Goal: Task Accomplishment & Management: Complete application form

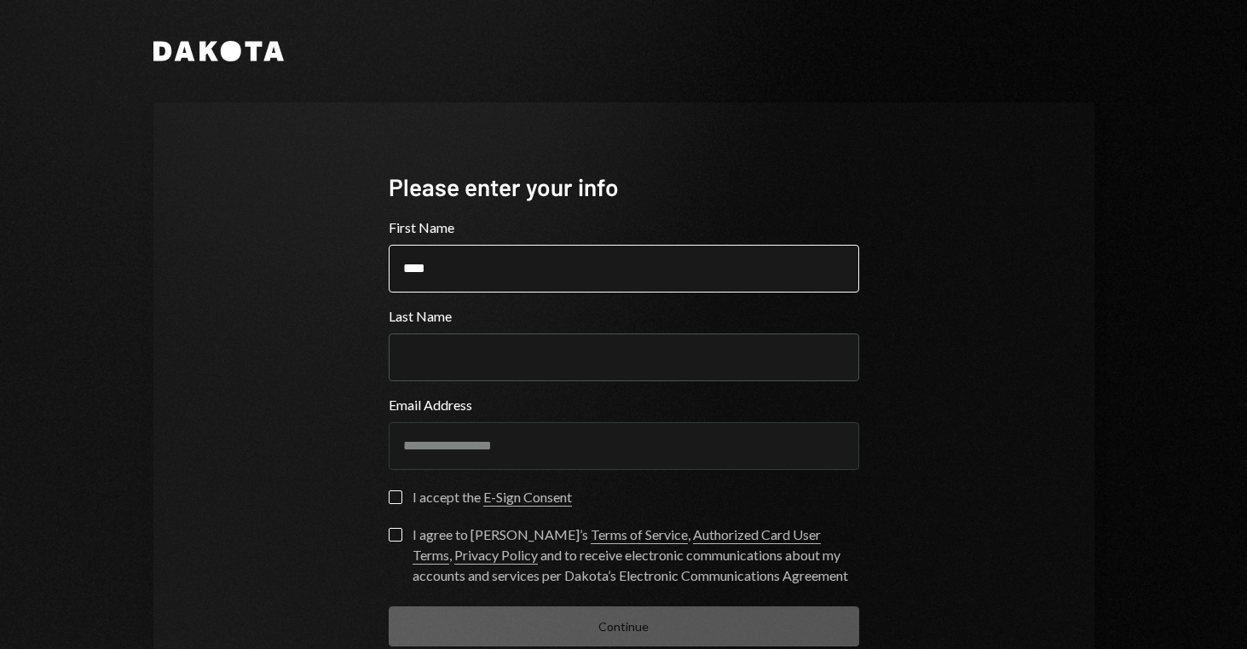
type input "****"
type input "*"
click at [1055, 510] on div "**********" at bounding box center [623, 408] width 941 height 612
click at [524, 483] on form "**********" at bounding box center [624, 431] width 471 height 429
click at [381, 494] on div "**********" at bounding box center [624, 408] width 512 height 612
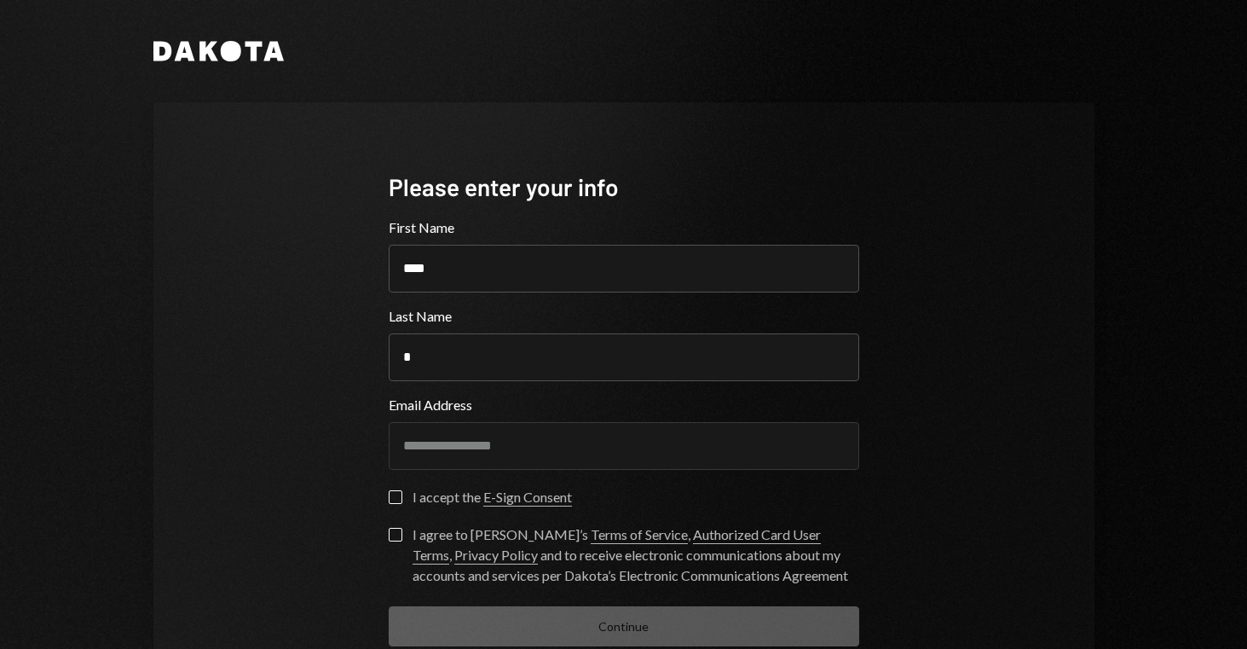
click at [390, 501] on button "I accept the E-Sign Consent" at bounding box center [396, 497] width 14 height 14
click at [391, 529] on button "I agree to Dakota’s Terms of Service , Authorized Card User Terms , Privacy Pol…" at bounding box center [396, 535] width 14 height 14
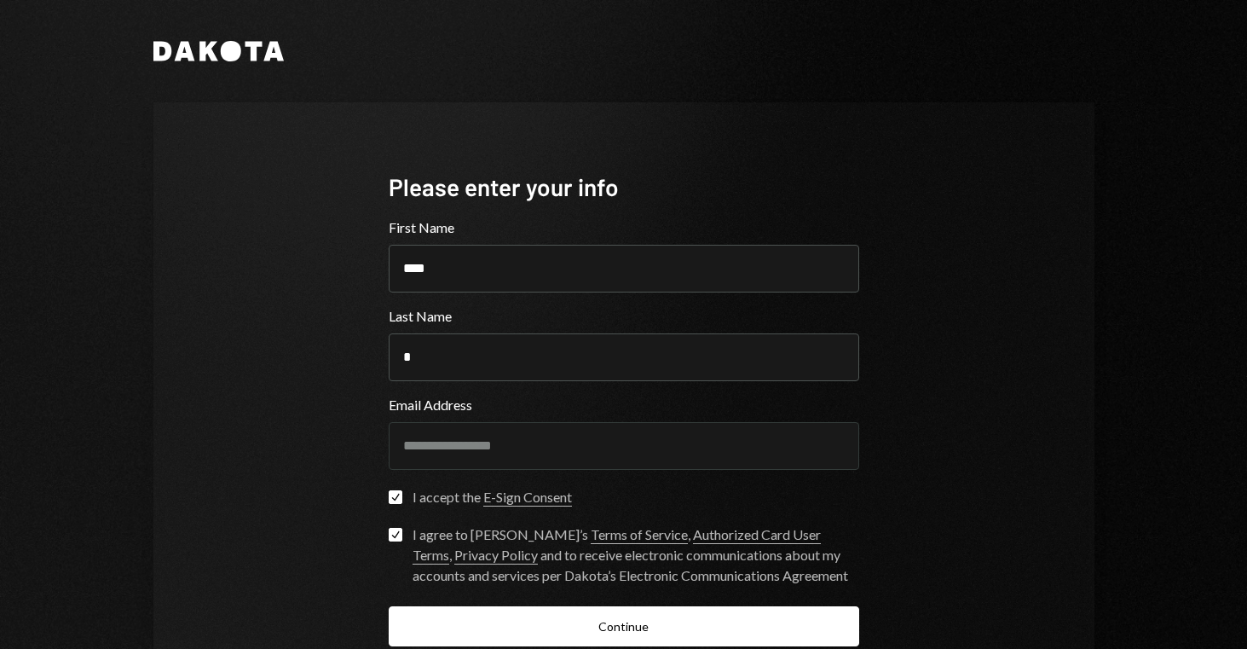
scroll to position [106, 0]
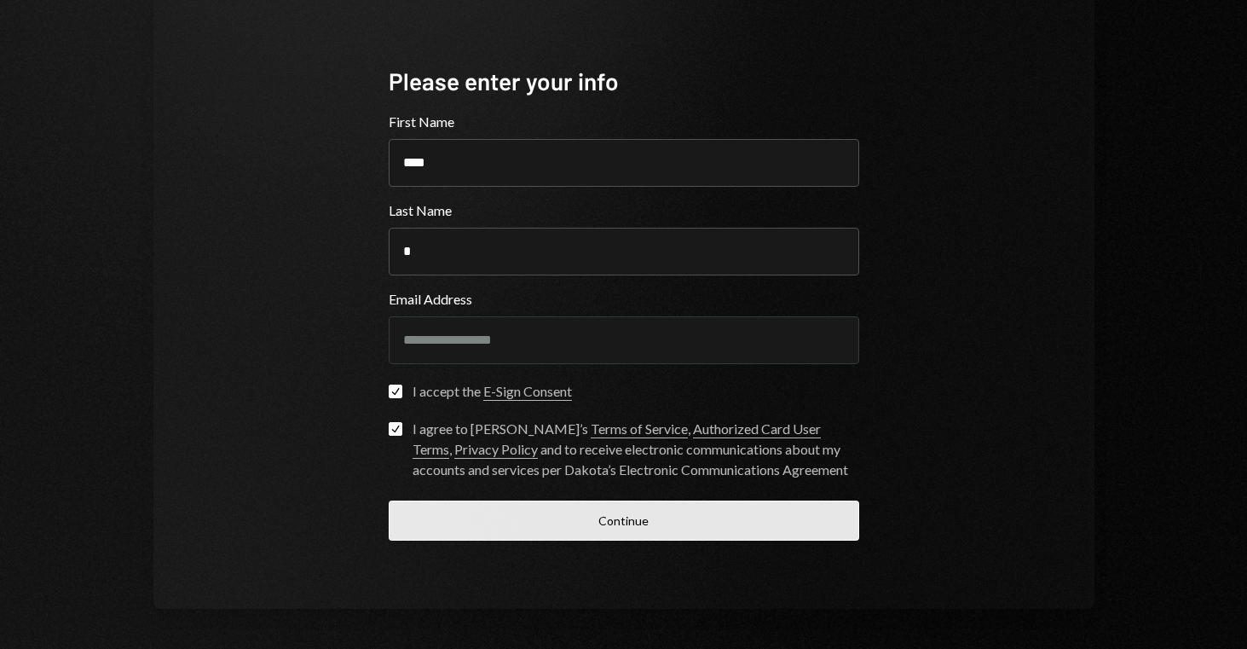
click at [612, 513] on button "Continue" at bounding box center [624, 521] width 471 height 40
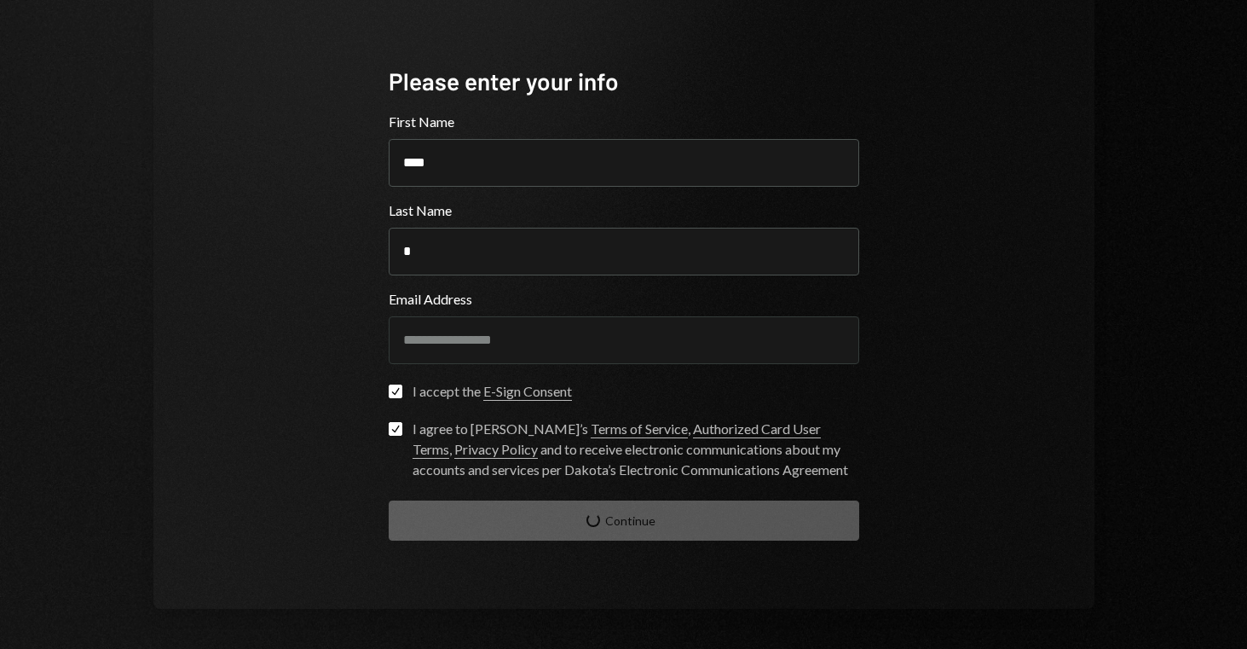
scroll to position [14, 0]
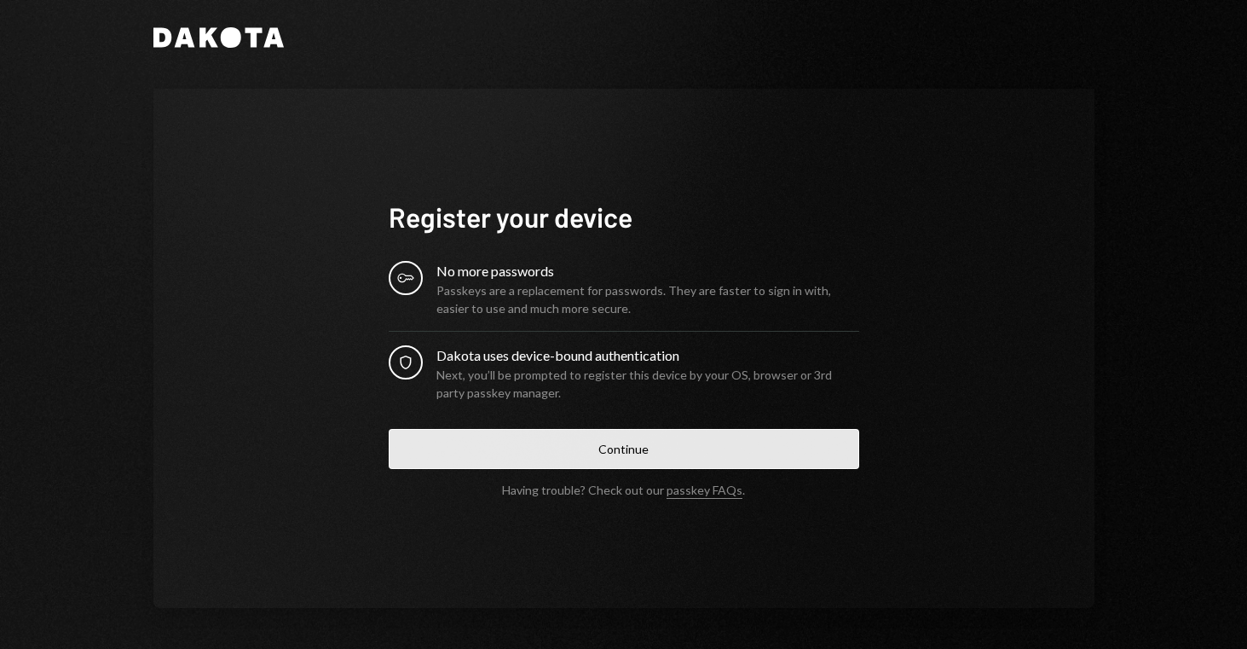
click at [598, 446] on button "Continue" at bounding box center [624, 449] width 471 height 40
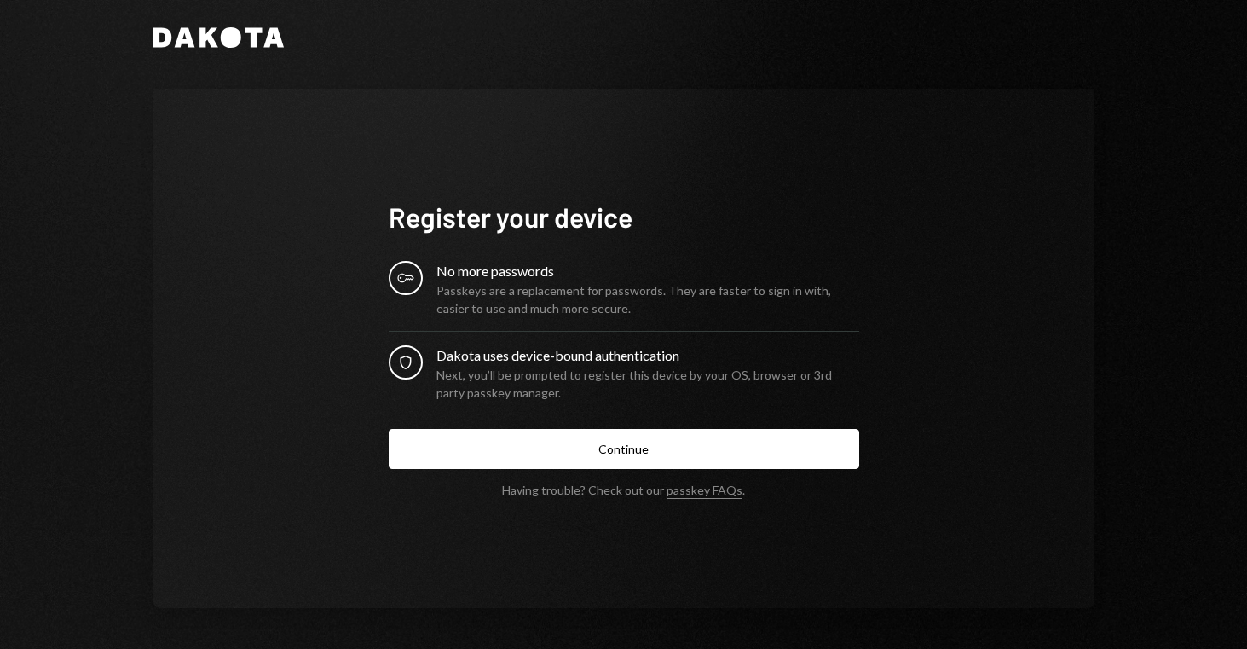
click at [514, 366] on div "Next, you’ll be prompted to register this device by your OS, browser or 3rd par…" at bounding box center [648, 384] width 423 height 36
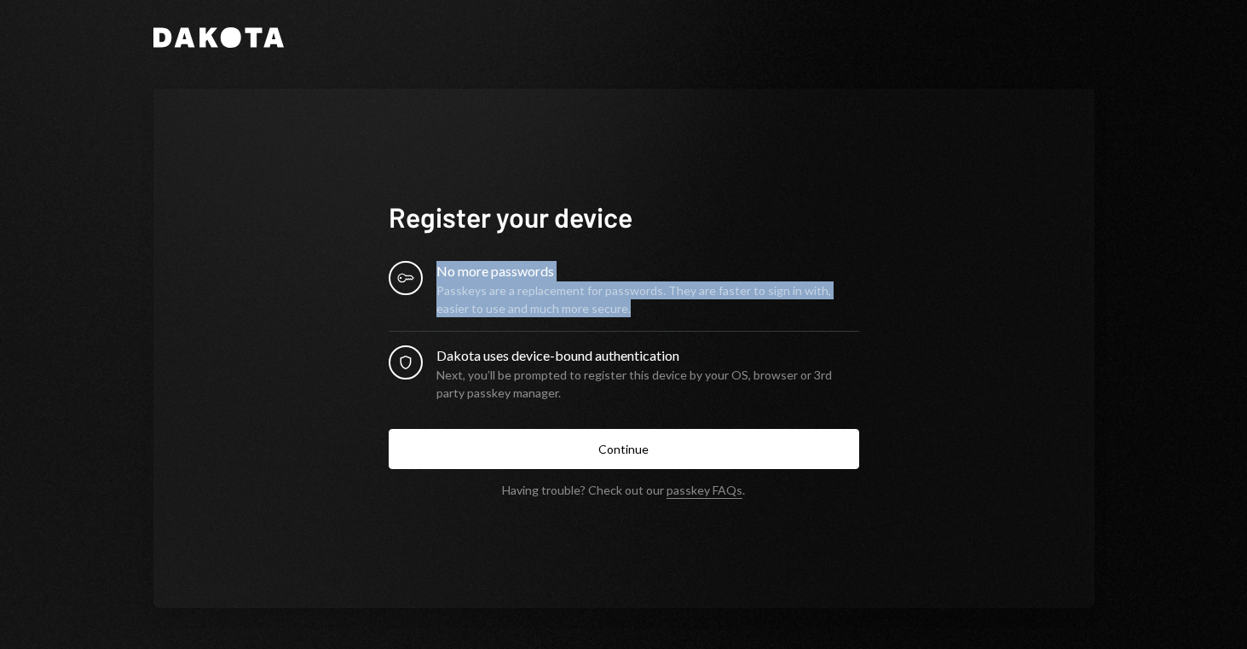
drag, startPoint x: 397, startPoint y: 281, endPoint x: 729, endPoint y: 304, distance: 332.5
click at [720, 303] on div "Key No more passwords Passkeys are a replacement for passwords. They are faster…" at bounding box center [624, 289] width 471 height 56
click at [730, 304] on div "Passkeys are a replacement for passwords. They are faster to sign in with, easi…" at bounding box center [648, 299] width 423 height 36
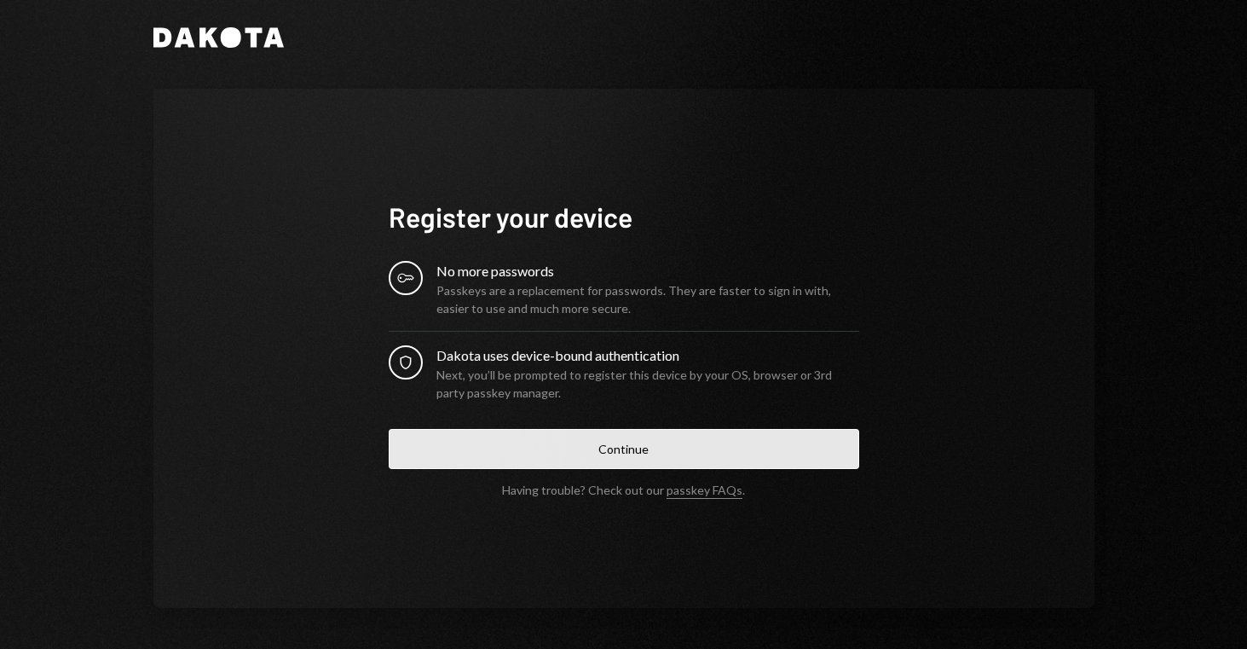
click at [593, 439] on button "Continue" at bounding box center [624, 449] width 471 height 40
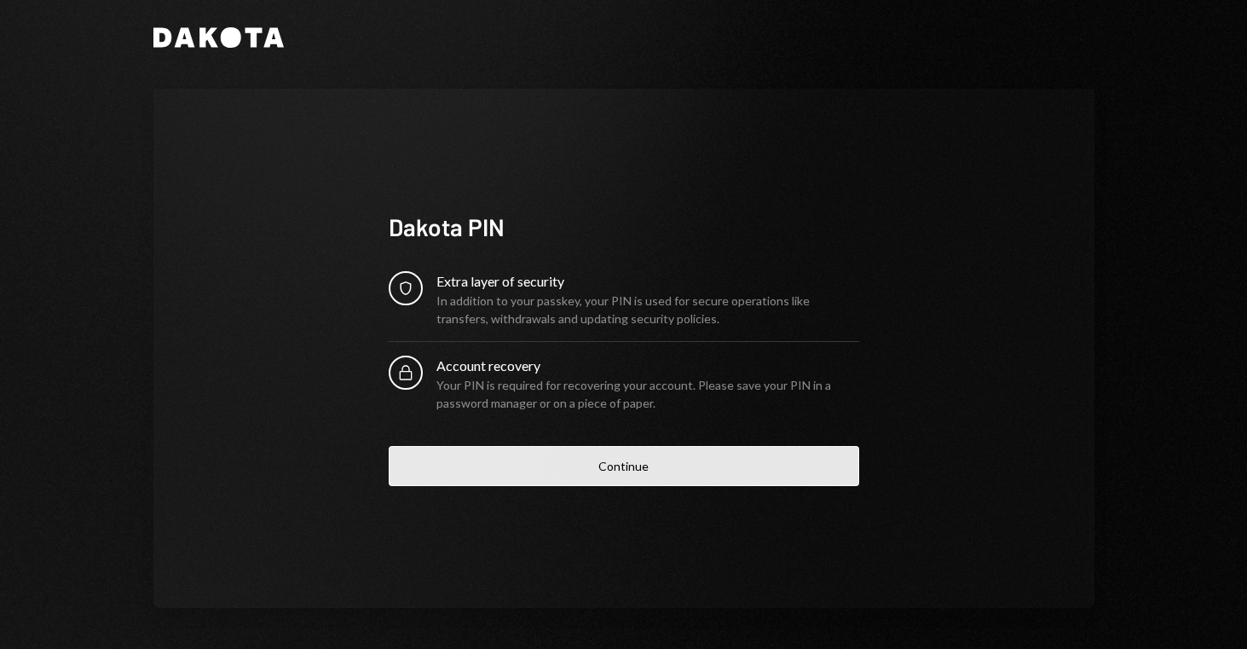
click at [600, 460] on button "Continue" at bounding box center [624, 466] width 471 height 40
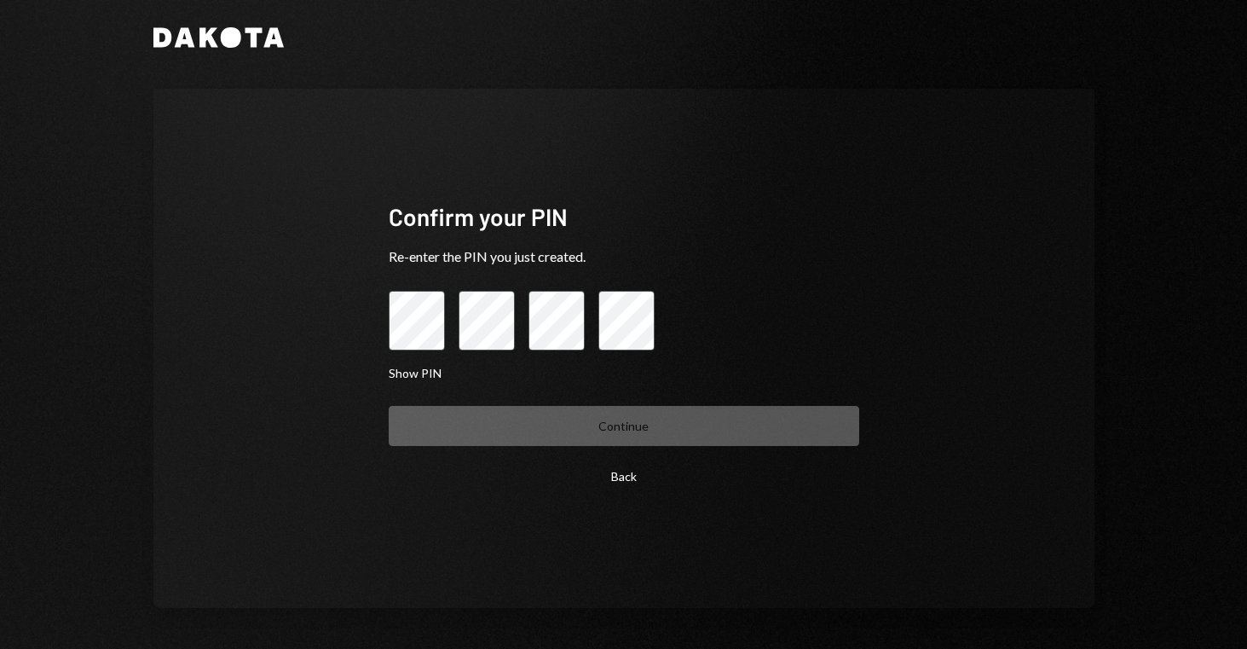
click at [625, 482] on button "Back" at bounding box center [624, 476] width 471 height 40
click at [622, 481] on button "Back" at bounding box center [624, 476] width 471 height 40
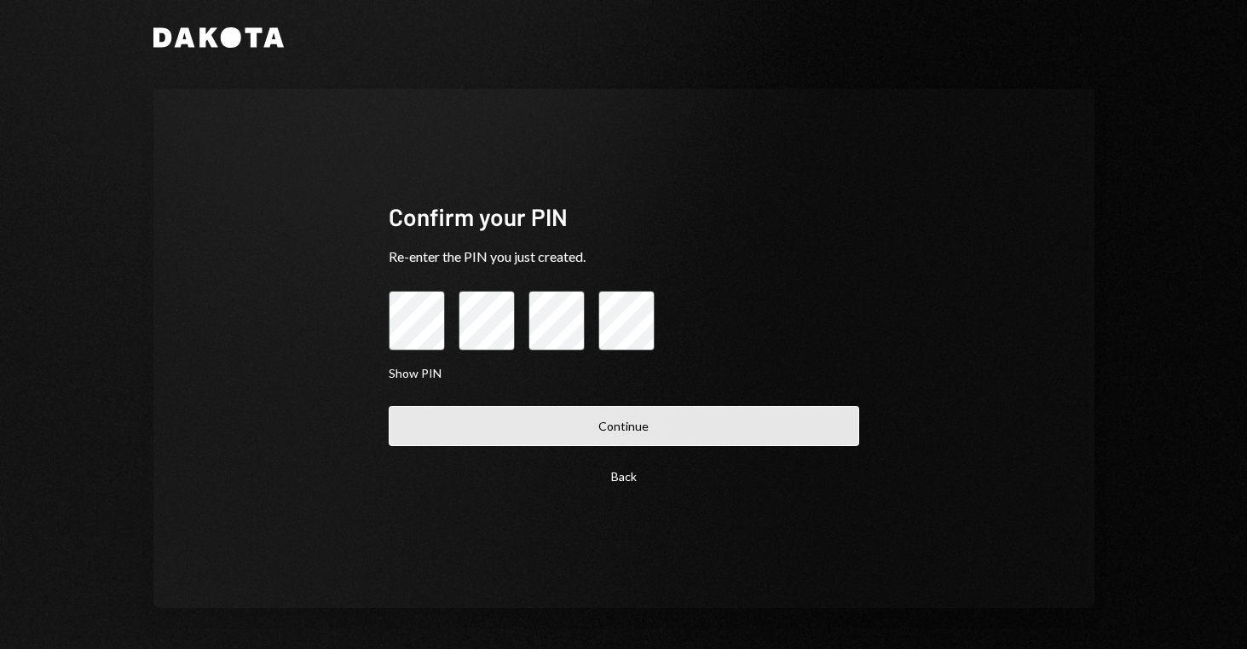
click at [693, 430] on button "Continue" at bounding box center [624, 426] width 471 height 40
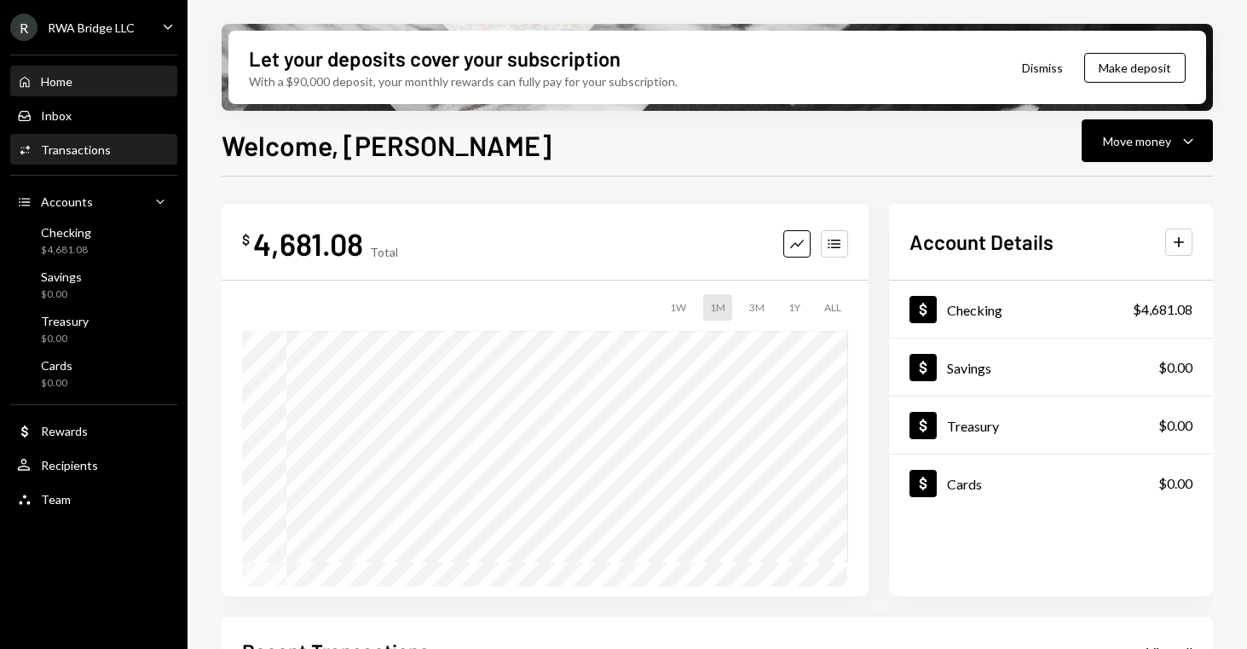
click at [120, 151] on div "Activities Transactions" at bounding box center [93, 149] width 153 height 15
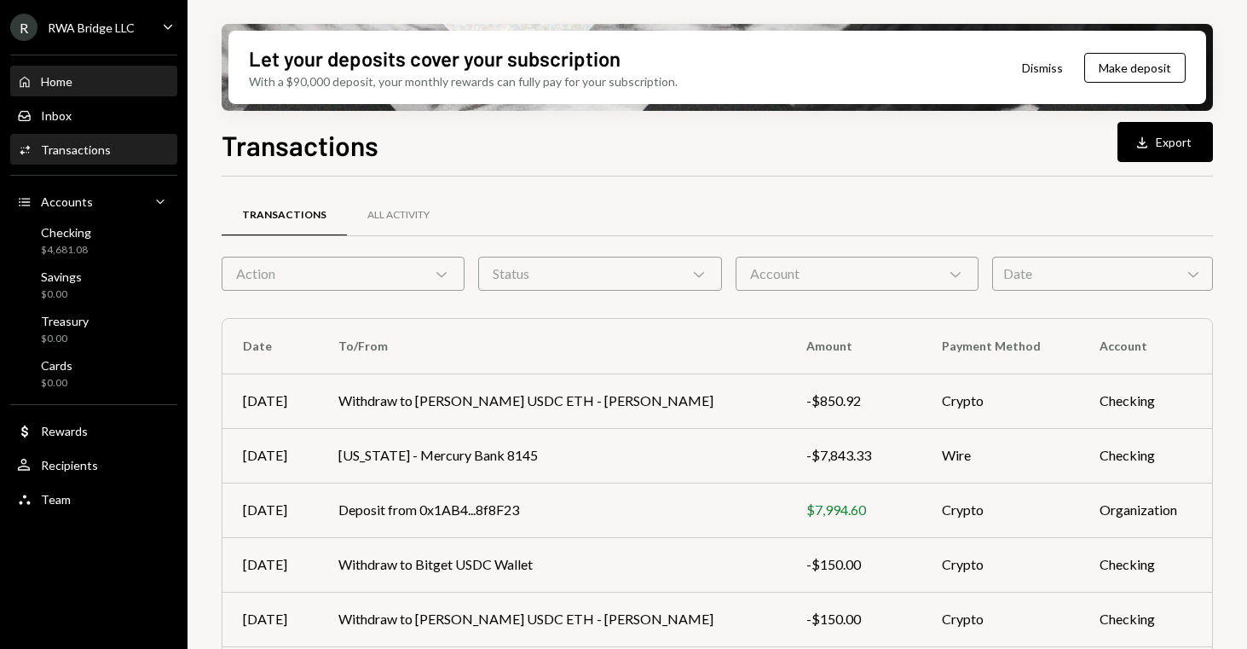
click at [55, 92] on div "Home Home" at bounding box center [93, 81] width 153 height 29
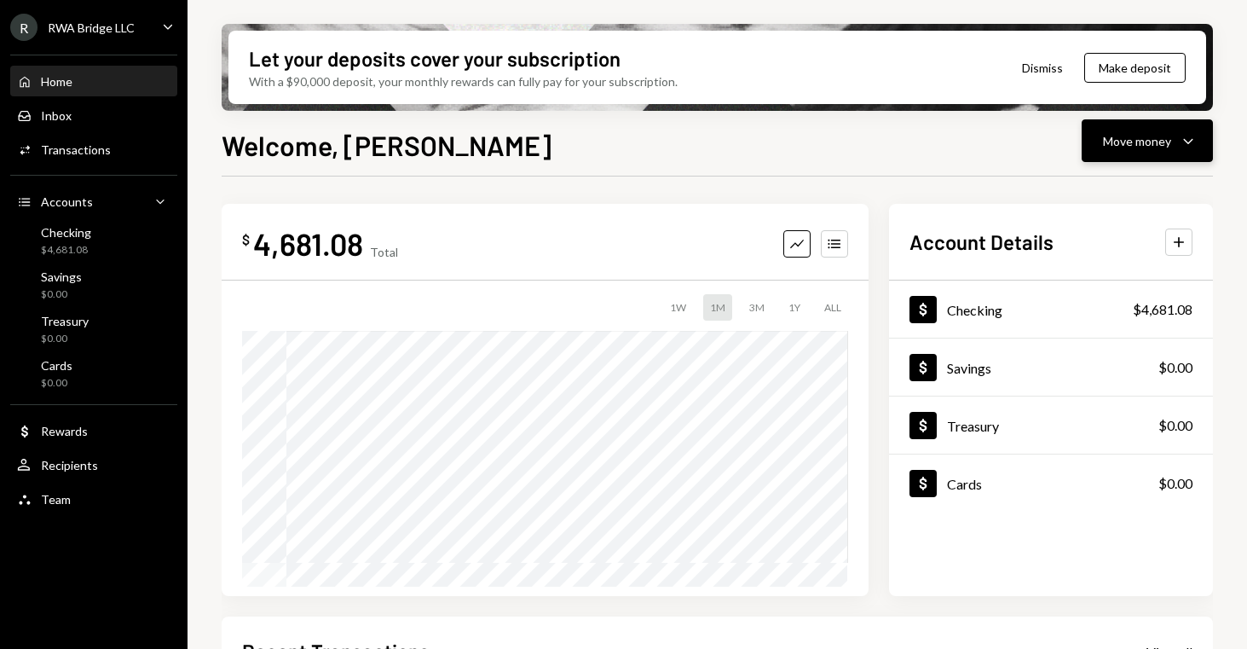
click at [1126, 152] on button "Move money Caret Down" at bounding box center [1147, 140] width 131 height 43
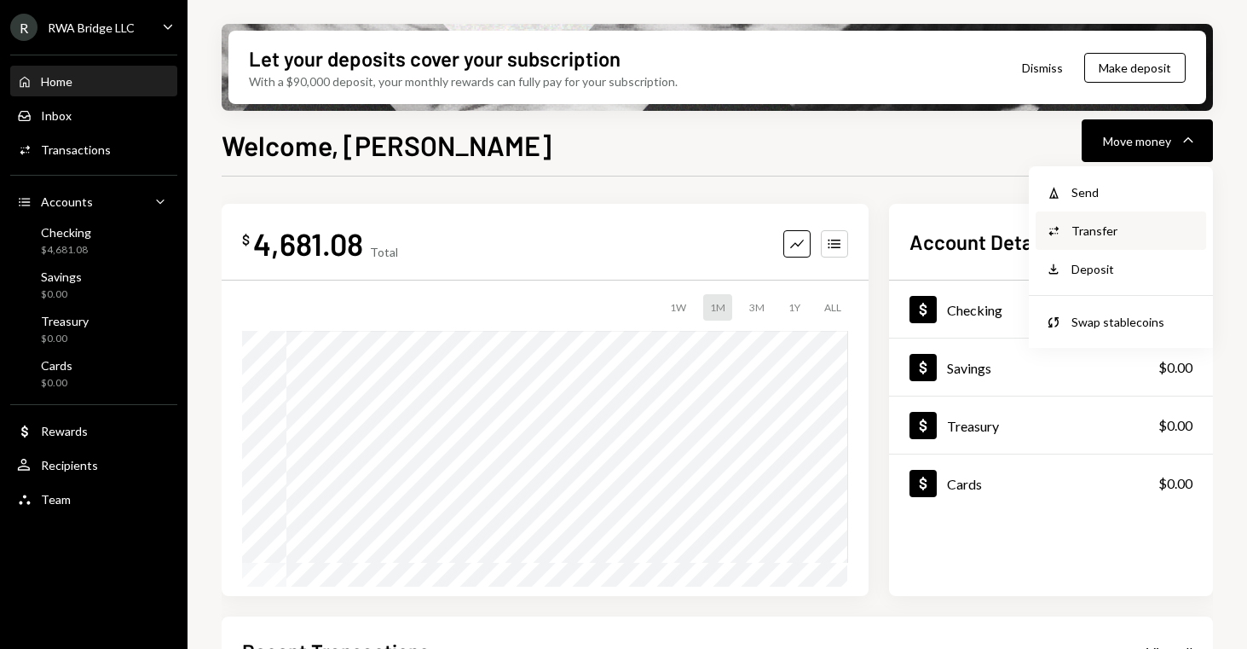
click at [1112, 226] on div "Transfer" at bounding box center [1134, 231] width 124 height 18
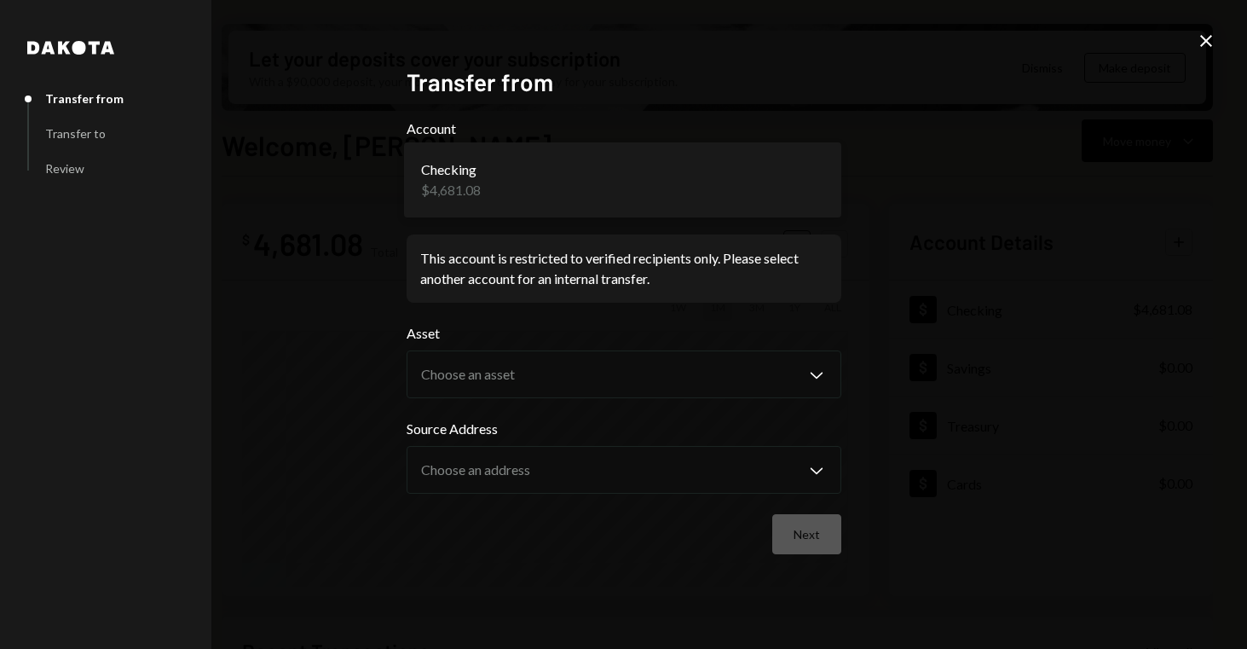
click at [487, 190] on body "R RWA Bridge LLC Caret Down Home Home Inbox Inbox Activities Transactions Accou…" at bounding box center [623, 324] width 1247 height 649
click at [79, 134] on div "Transfer to" at bounding box center [75, 133] width 61 height 14
click at [1210, 43] on icon at bounding box center [1207, 41] width 12 height 12
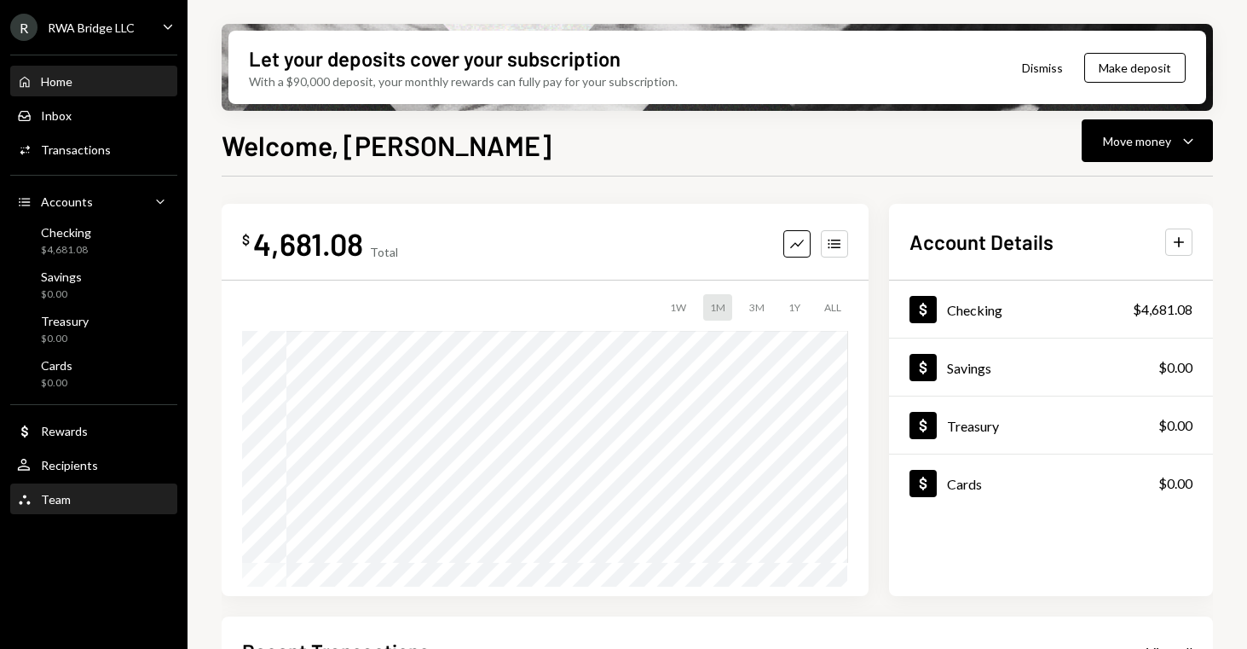
click at [34, 501] on div "Team Team" at bounding box center [44, 499] width 54 height 15
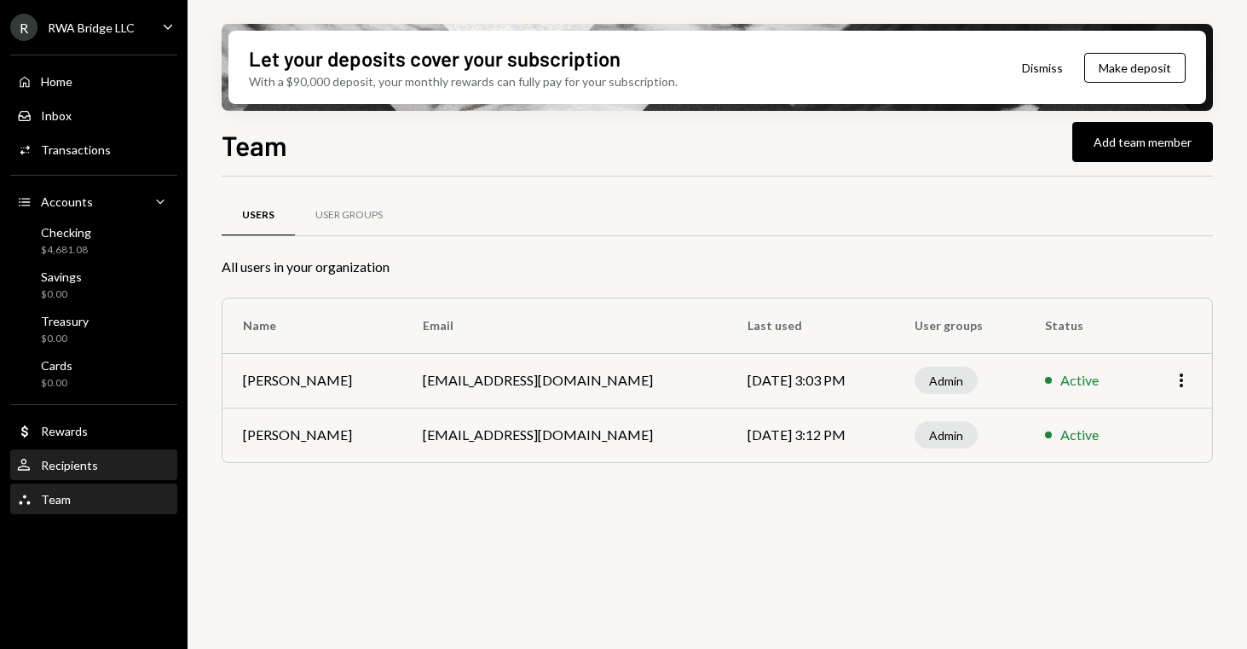
click at [61, 466] on div "Recipients" at bounding box center [69, 465] width 57 height 14
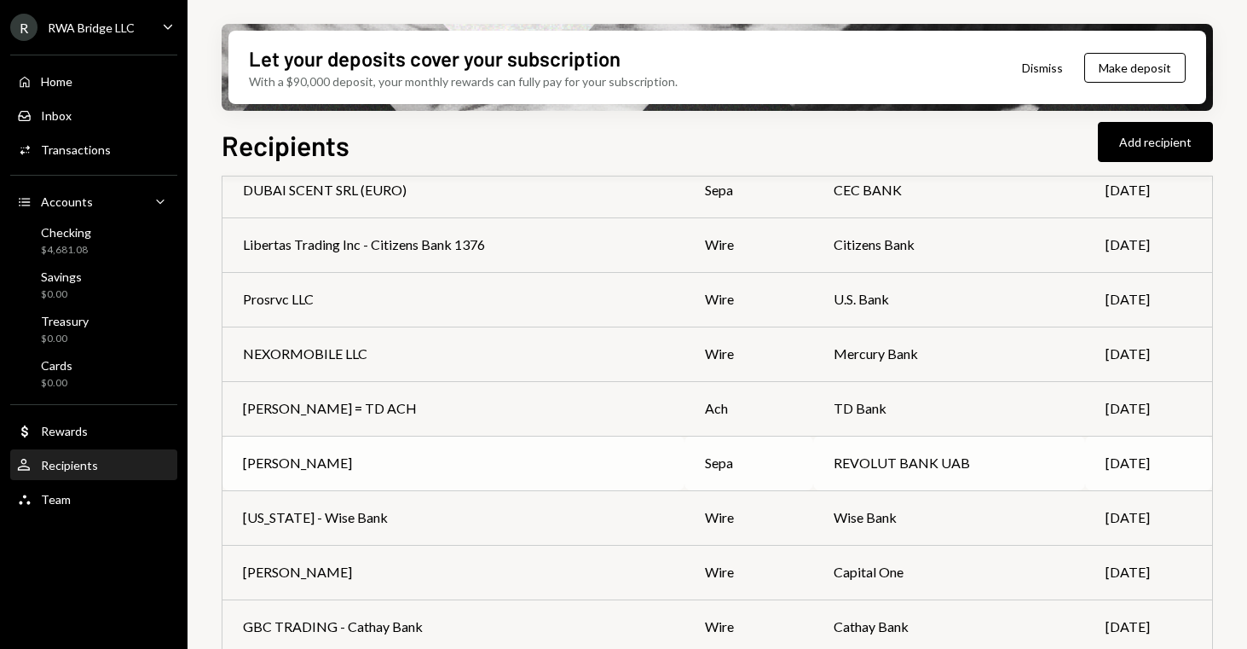
scroll to position [1066, 0]
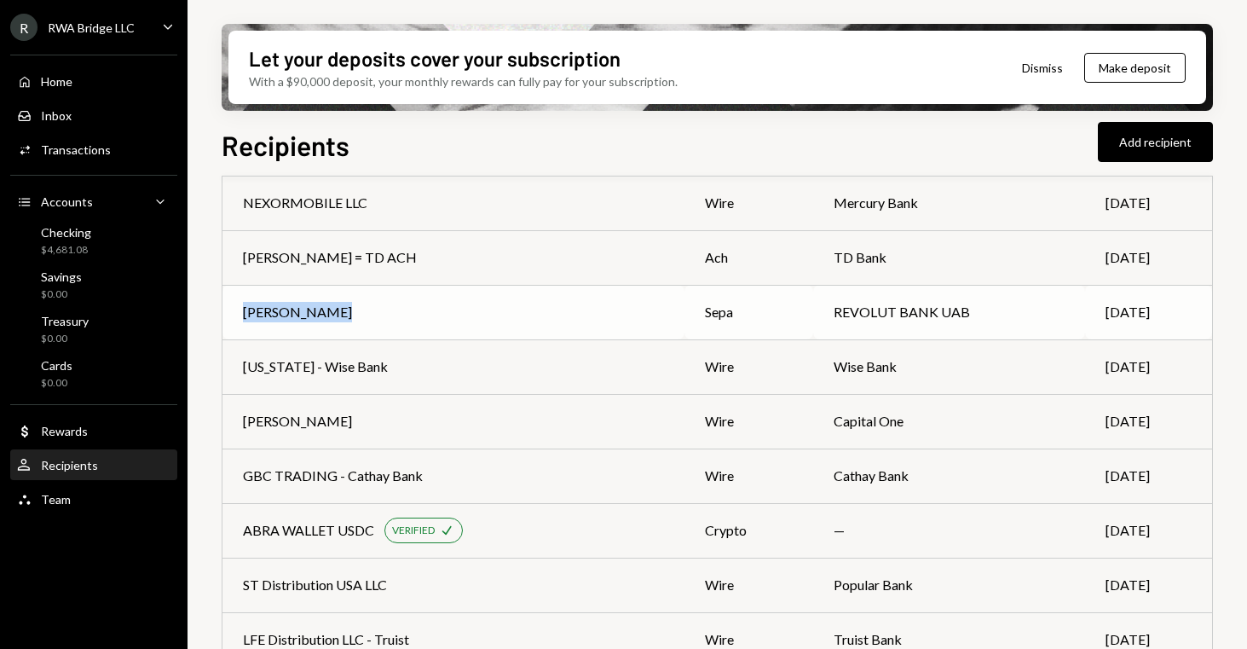
drag, startPoint x: 332, startPoint y: 310, endPoint x: 246, endPoint y: 314, distance: 86.2
click at [246, 314] on div "Mihail Raulea" at bounding box center [453, 312] width 421 height 20
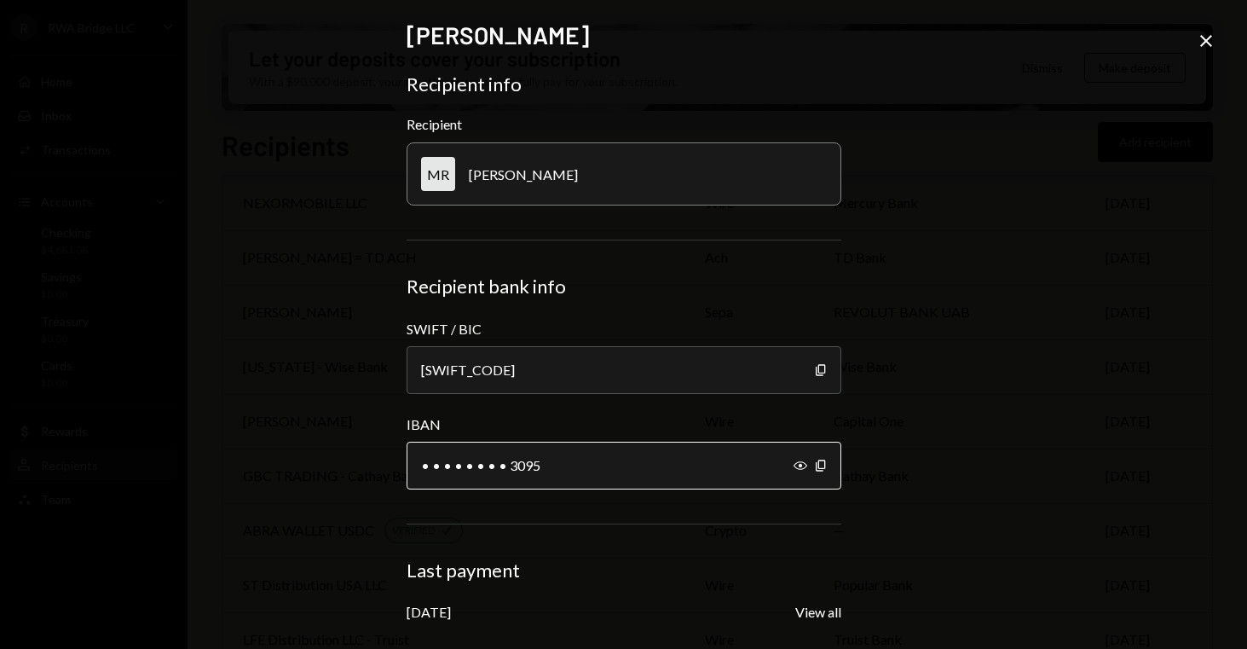
scroll to position [79, 0]
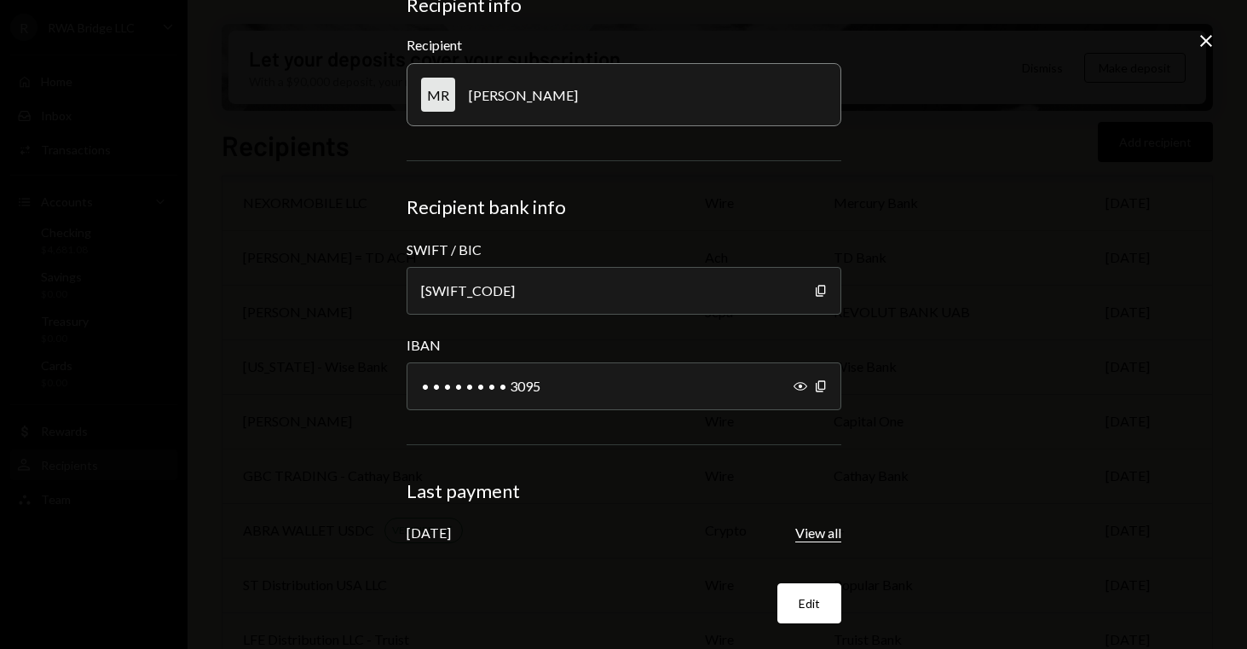
click at [825, 538] on button "View all" at bounding box center [819, 533] width 46 height 18
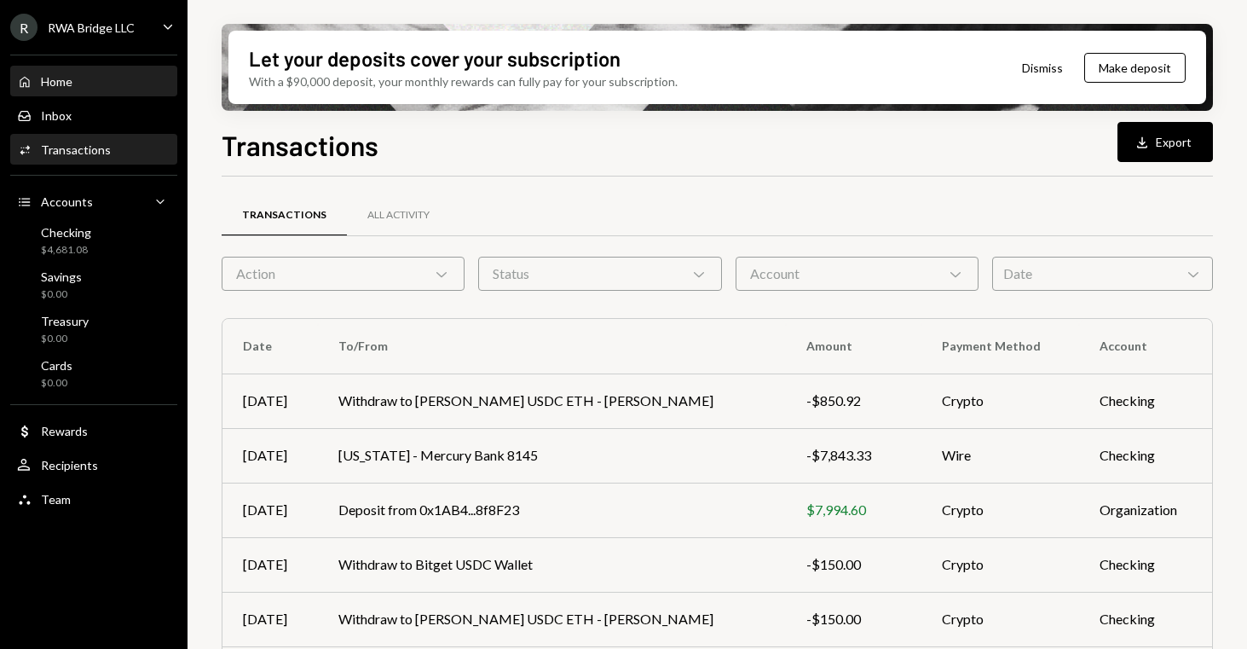
click at [78, 74] on div "Home Home" at bounding box center [93, 81] width 153 height 15
